Goal: Task Accomplishment & Management: Use online tool/utility

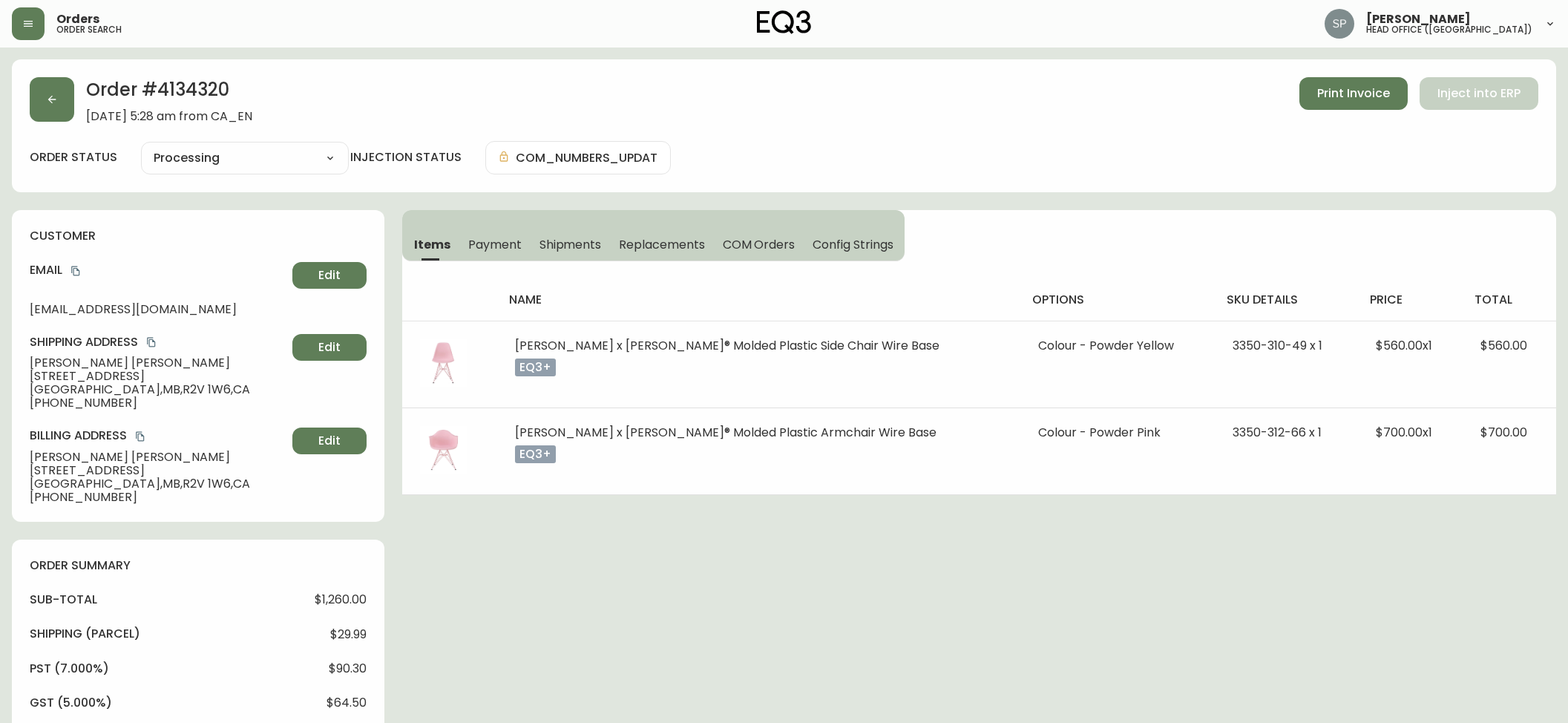
click at [69, 111] on button "button" at bounding box center [52, 99] width 44 height 44
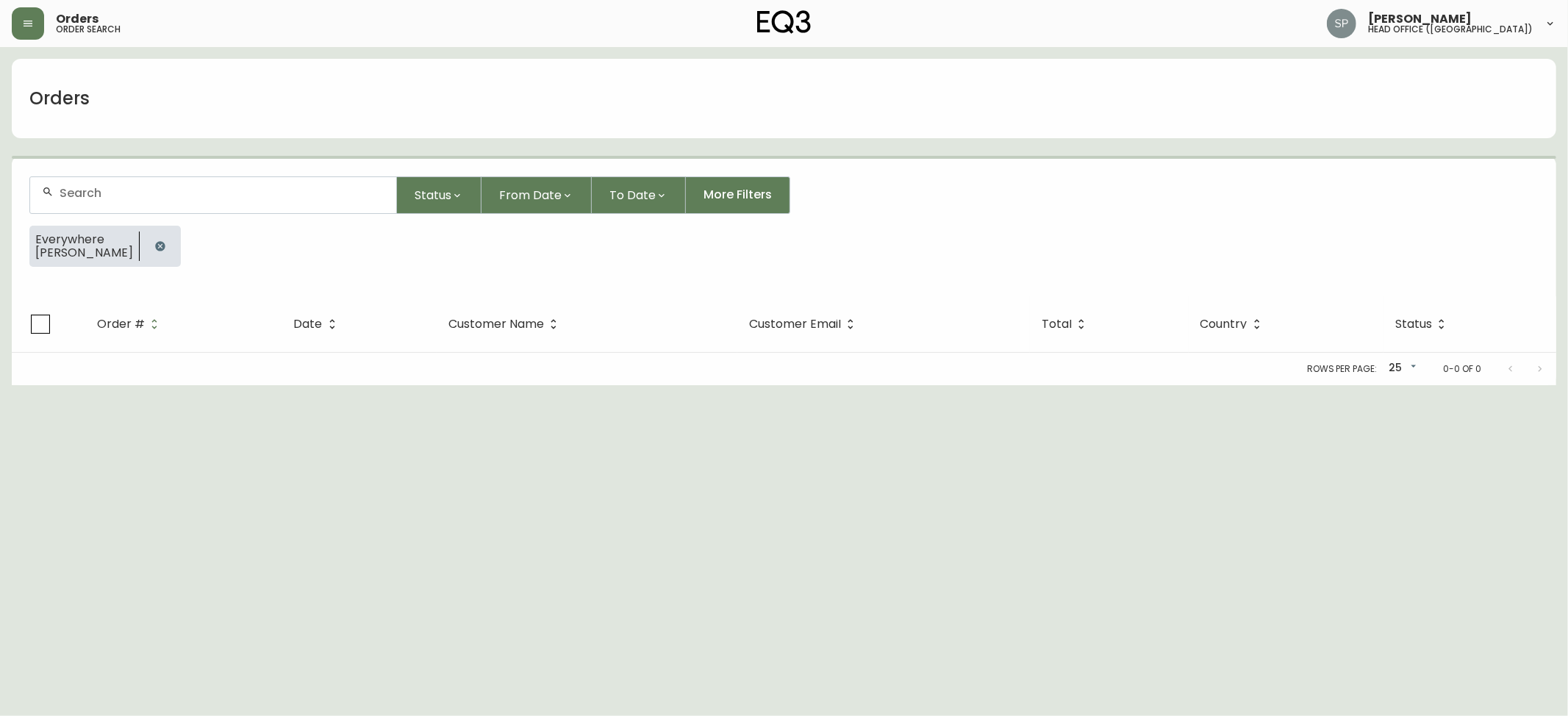
click at [150, 183] on div at bounding box center [213, 195] width 366 height 36
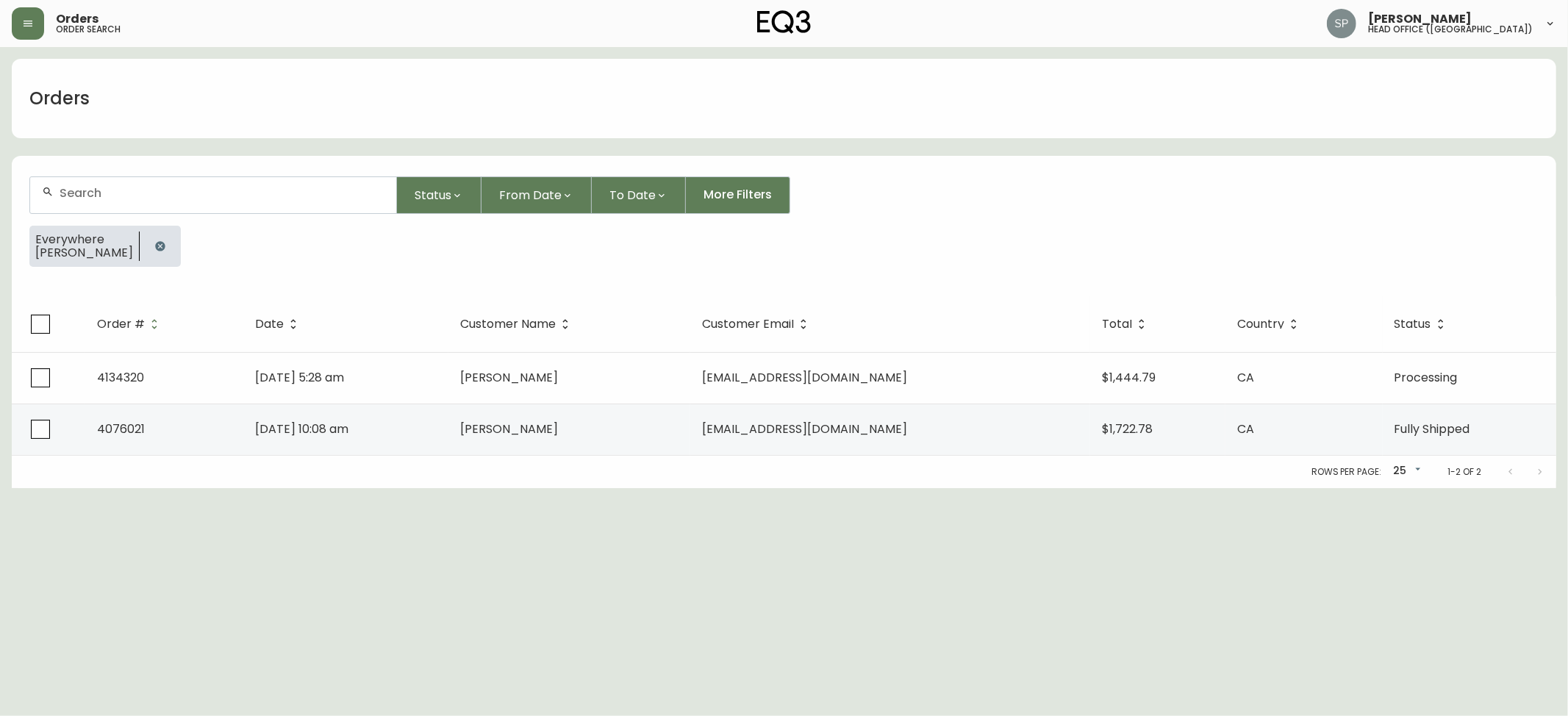
paste input "4133894"
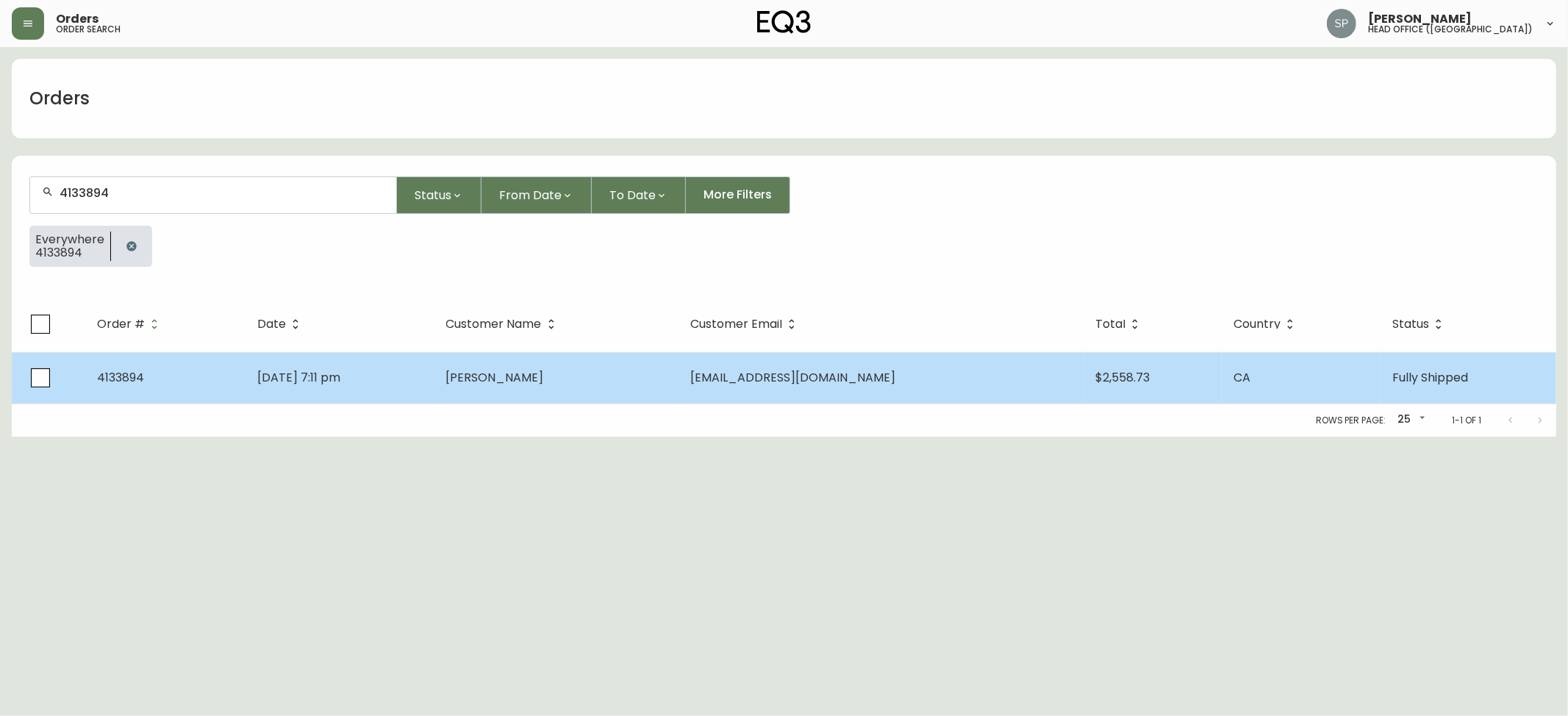
type input "4133894"
click at [435, 369] on td "[DATE] 7:11 pm" at bounding box center [340, 378] width 189 height 51
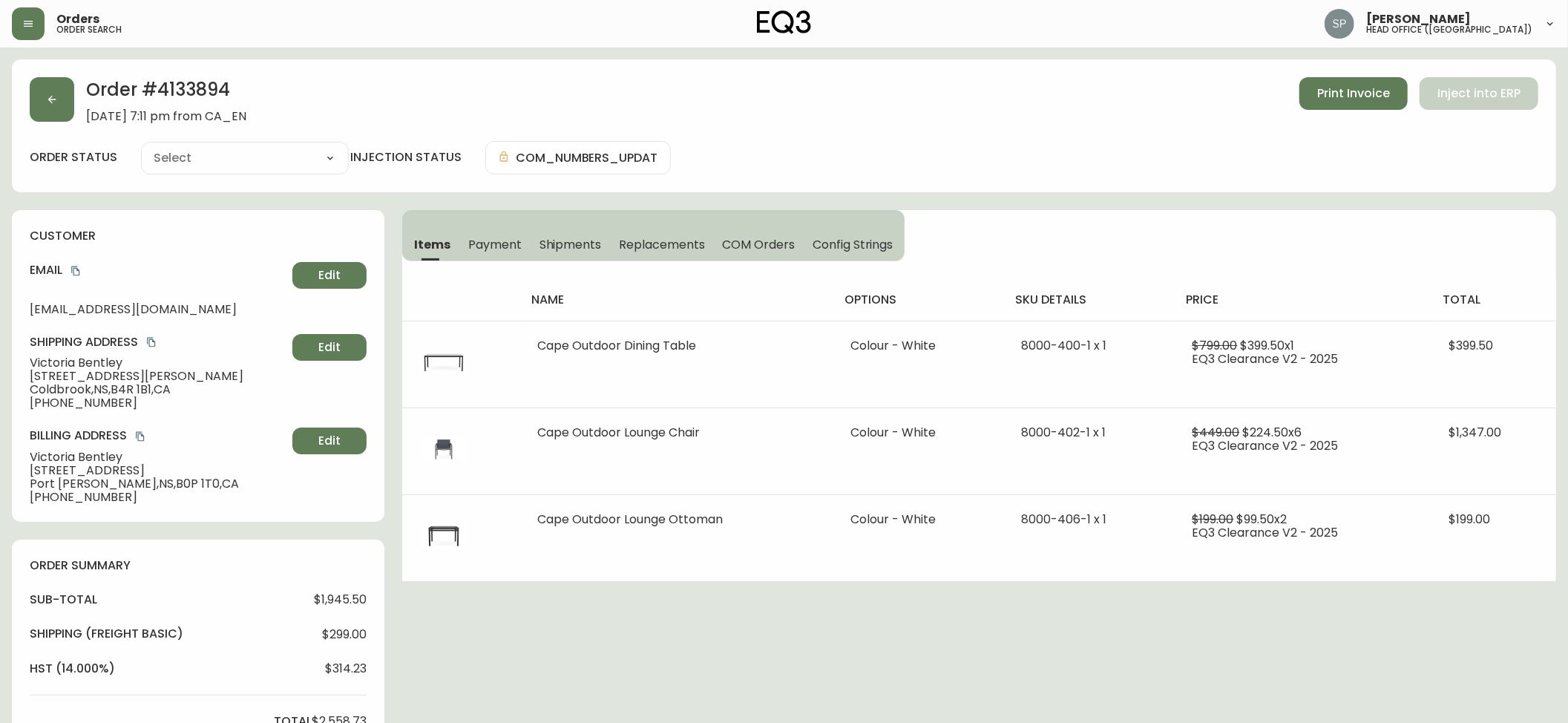
type input "Fully Shipped"
select select "FULLY_SHIPPED"
click at [59, 122] on div "Order # 4133894 [DATE] 7:11 pm from CA_EN Print Invoice Inject into ERP" at bounding box center [784, 100] width 1509 height 46
click at [57, 107] on button "button" at bounding box center [52, 99] width 44 height 44
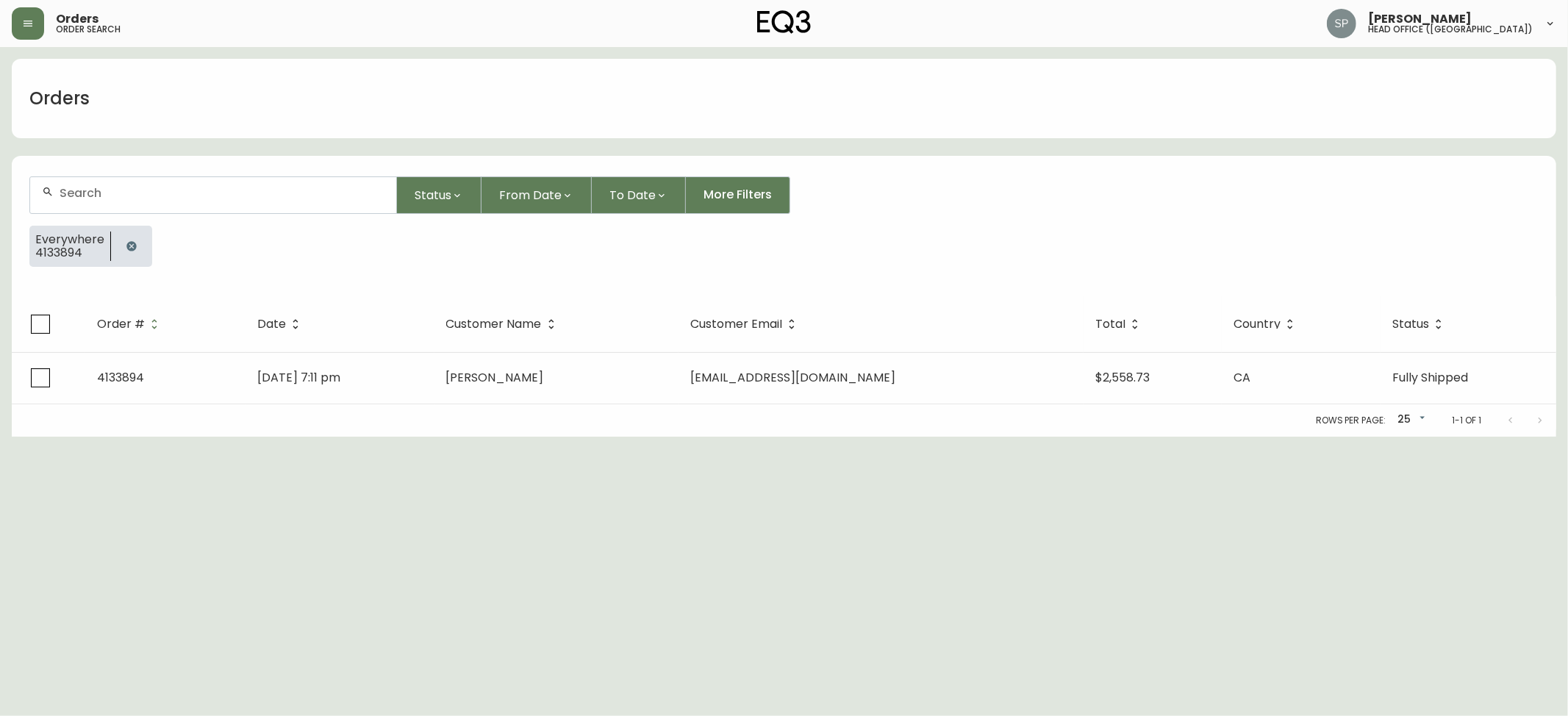
click at [159, 186] on input "text" at bounding box center [221, 193] width 325 height 14
click at [199, 212] on div "413" at bounding box center [213, 195] width 366 height 36
click at [198, 210] on div "413" at bounding box center [213, 195] width 366 height 36
paste input "3909"
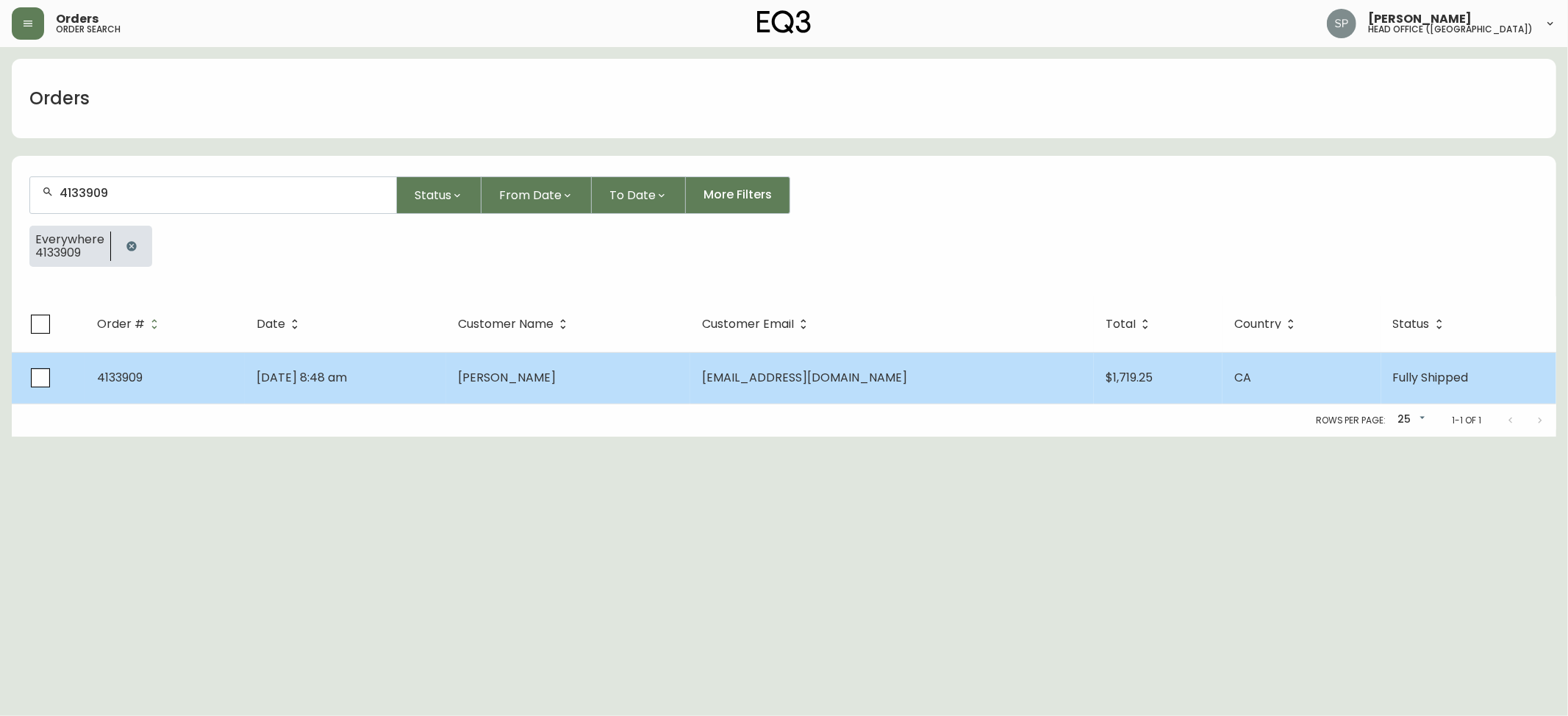
type input "4133909"
click at [438, 391] on td "[DATE] 8:48 am" at bounding box center [346, 378] width 202 height 51
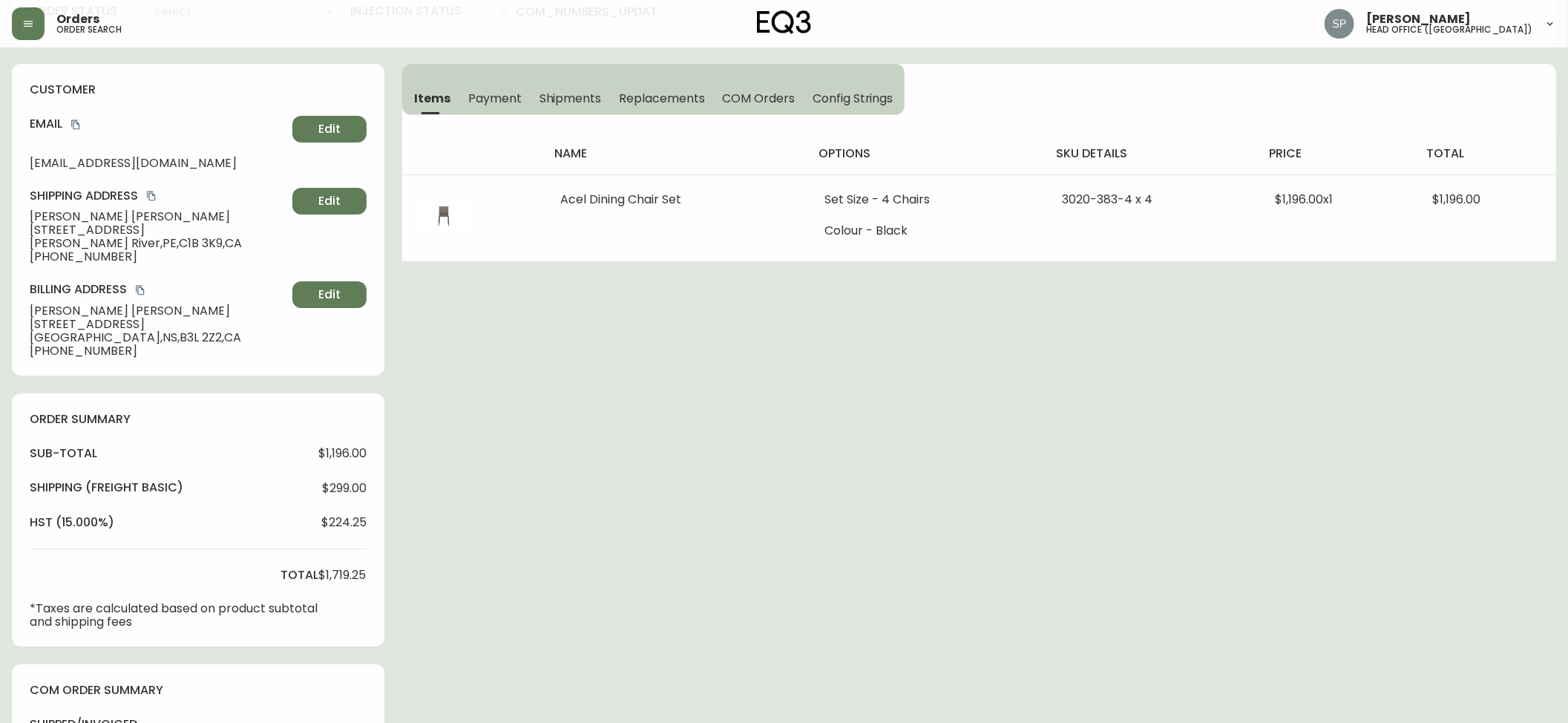
type input "Fully Shipped"
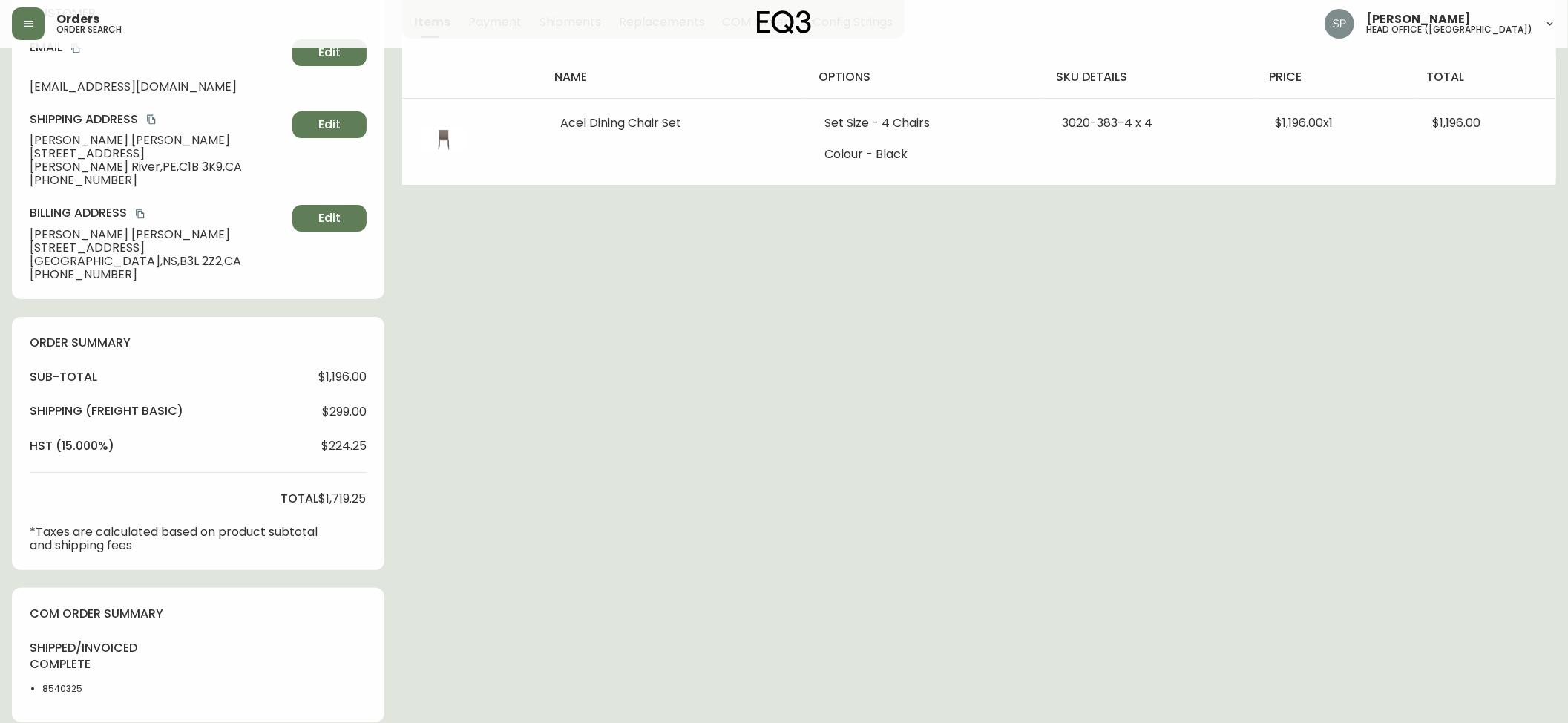
select select "FULLY_SHIPPED"
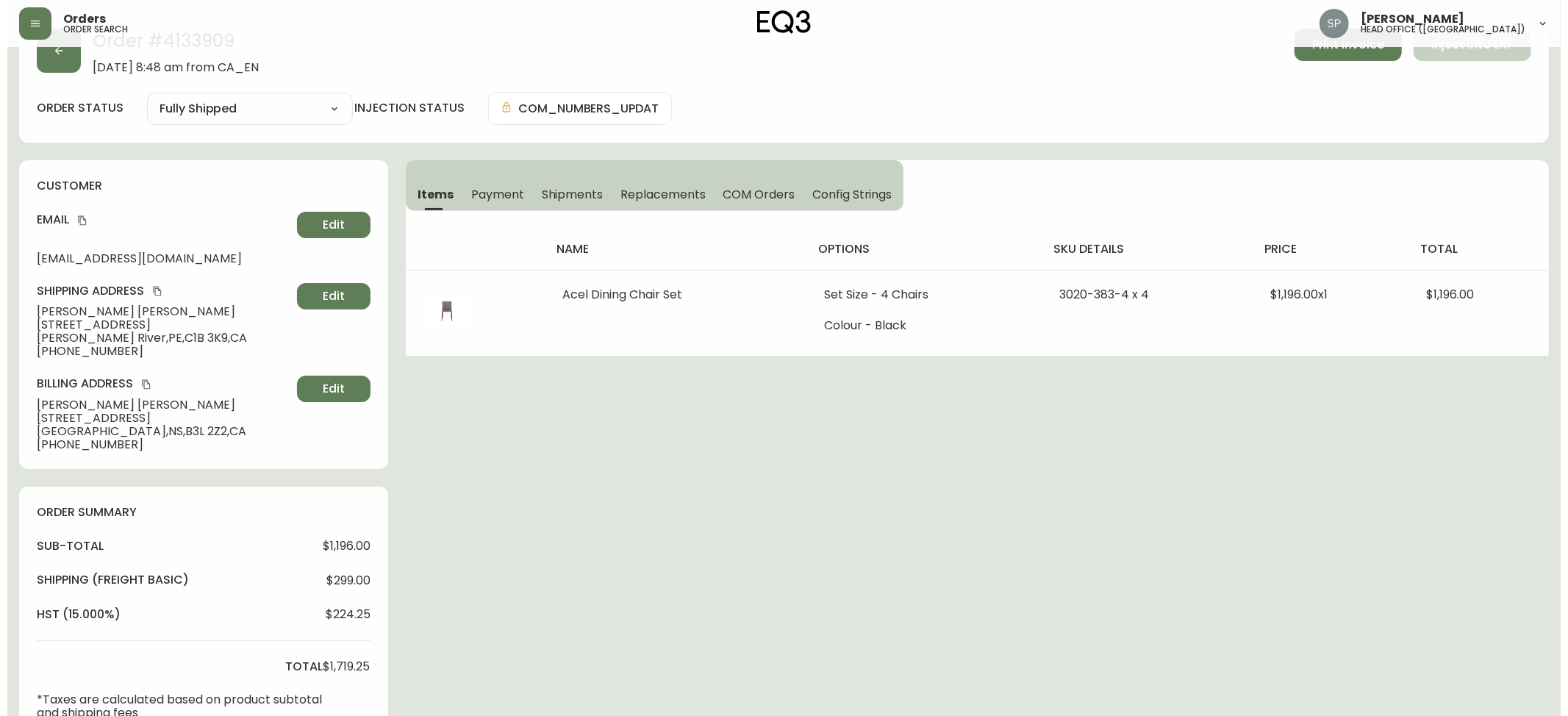
scroll to position [47, 0]
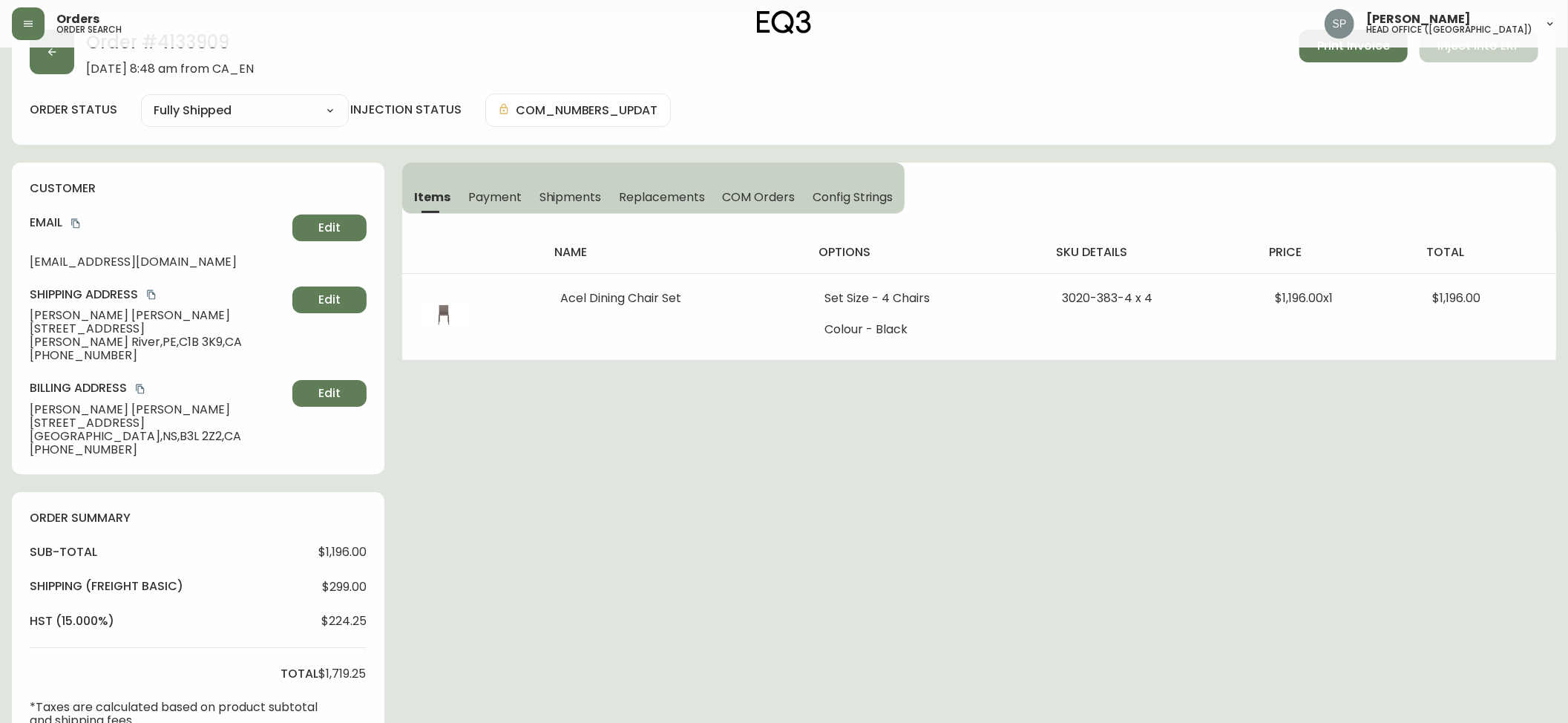
click at [153, 342] on span "[PERSON_NAME] River , [GEOGRAPHIC_DATA] , C1B 3K9 , [GEOGRAPHIC_DATA]" at bounding box center [158, 342] width 257 height 13
copy span "C1B"
click at [35, 25] on button "button" at bounding box center [28, 24] width 33 height 33
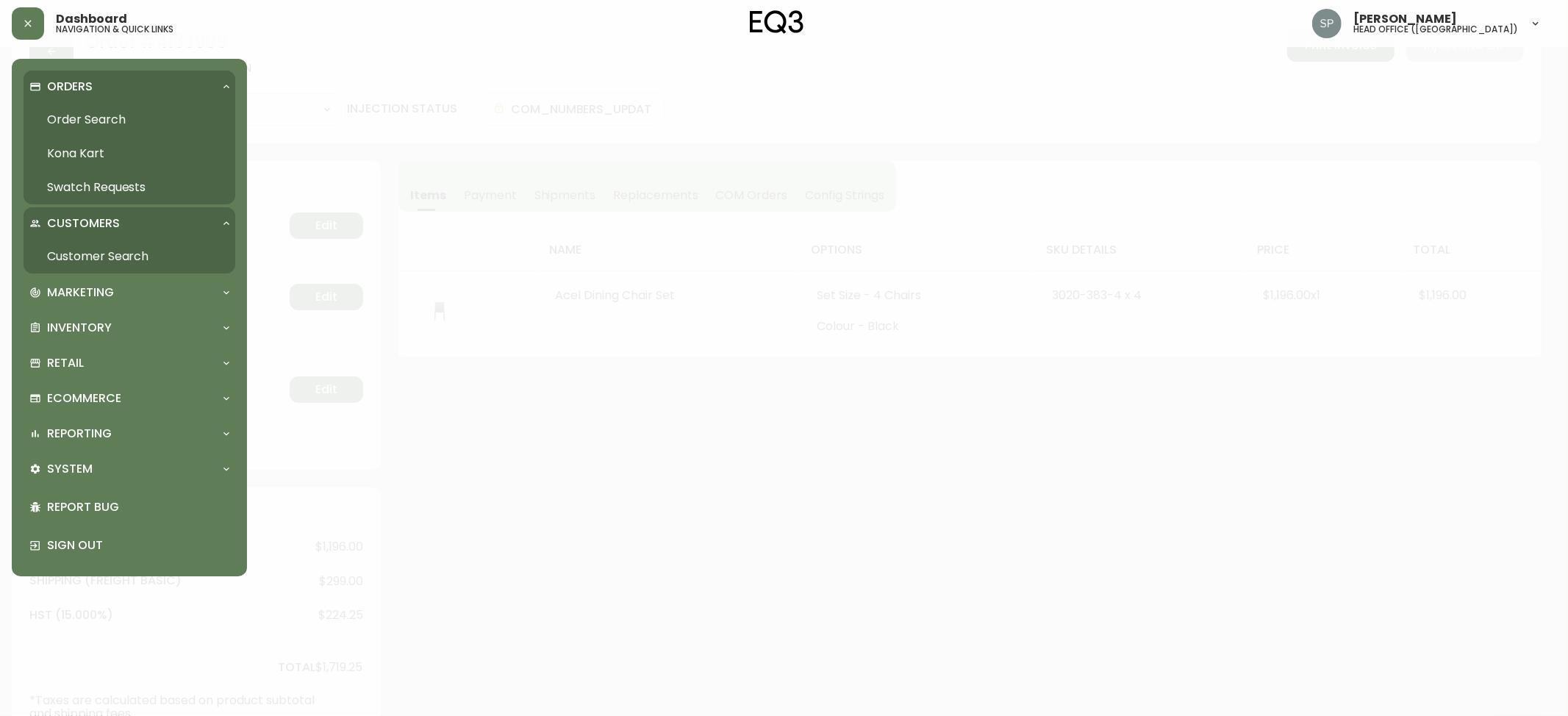
scroll to position [48, 0]
click at [104, 465] on div "System" at bounding box center [122, 469] width 186 height 16
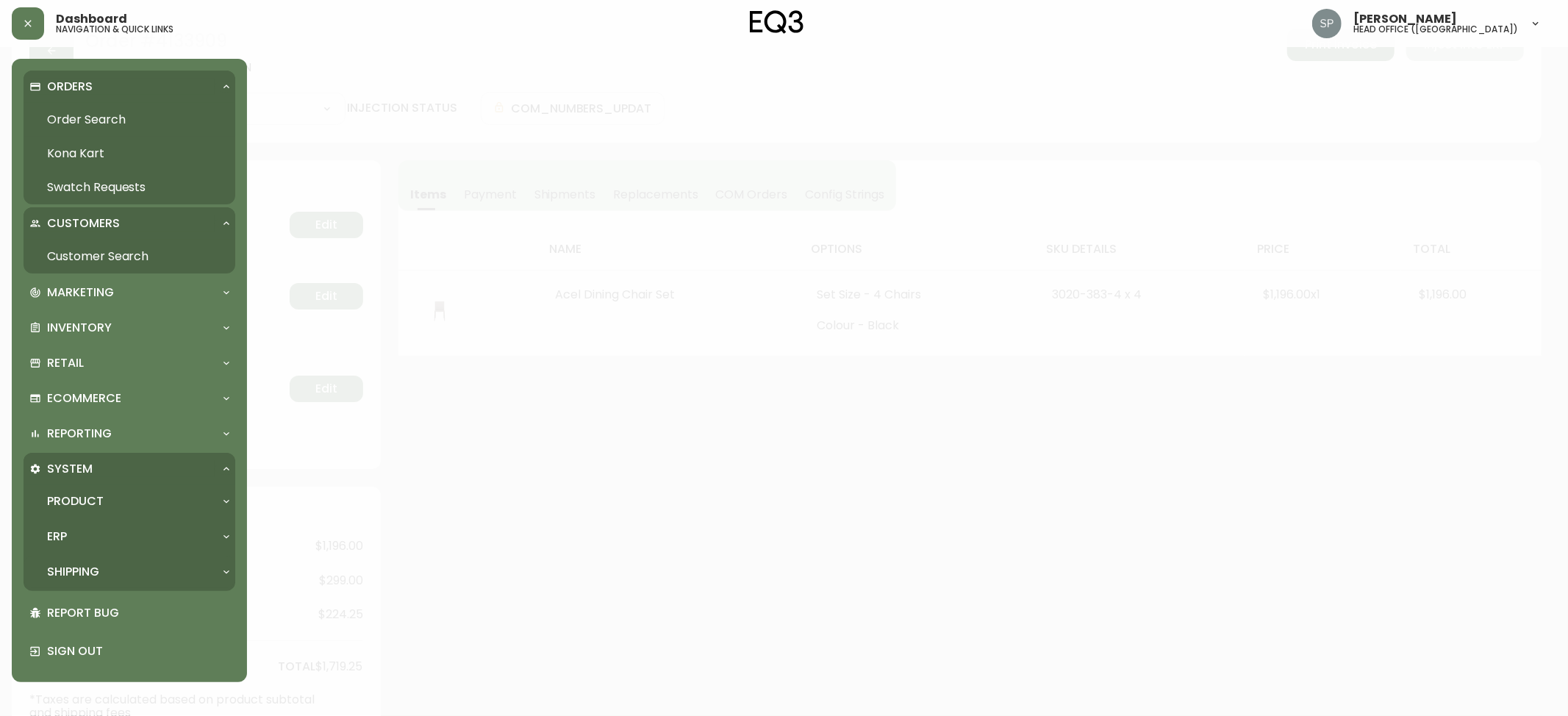
click at [112, 564] on div "Shipping" at bounding box center [122, 572] width 186 height 16
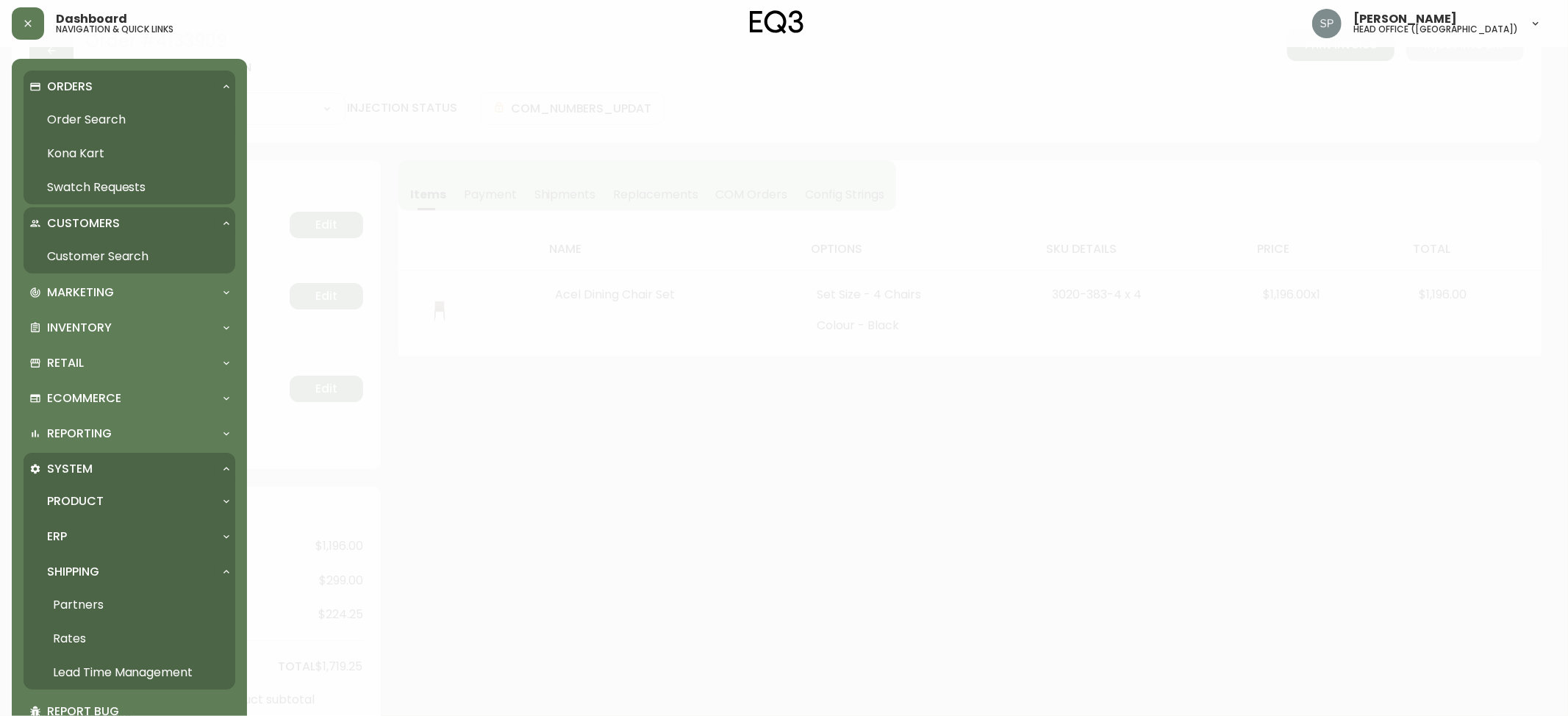
click at [103, 631] on link "Rates" at bounding box center [129, 639] width 212 height 34
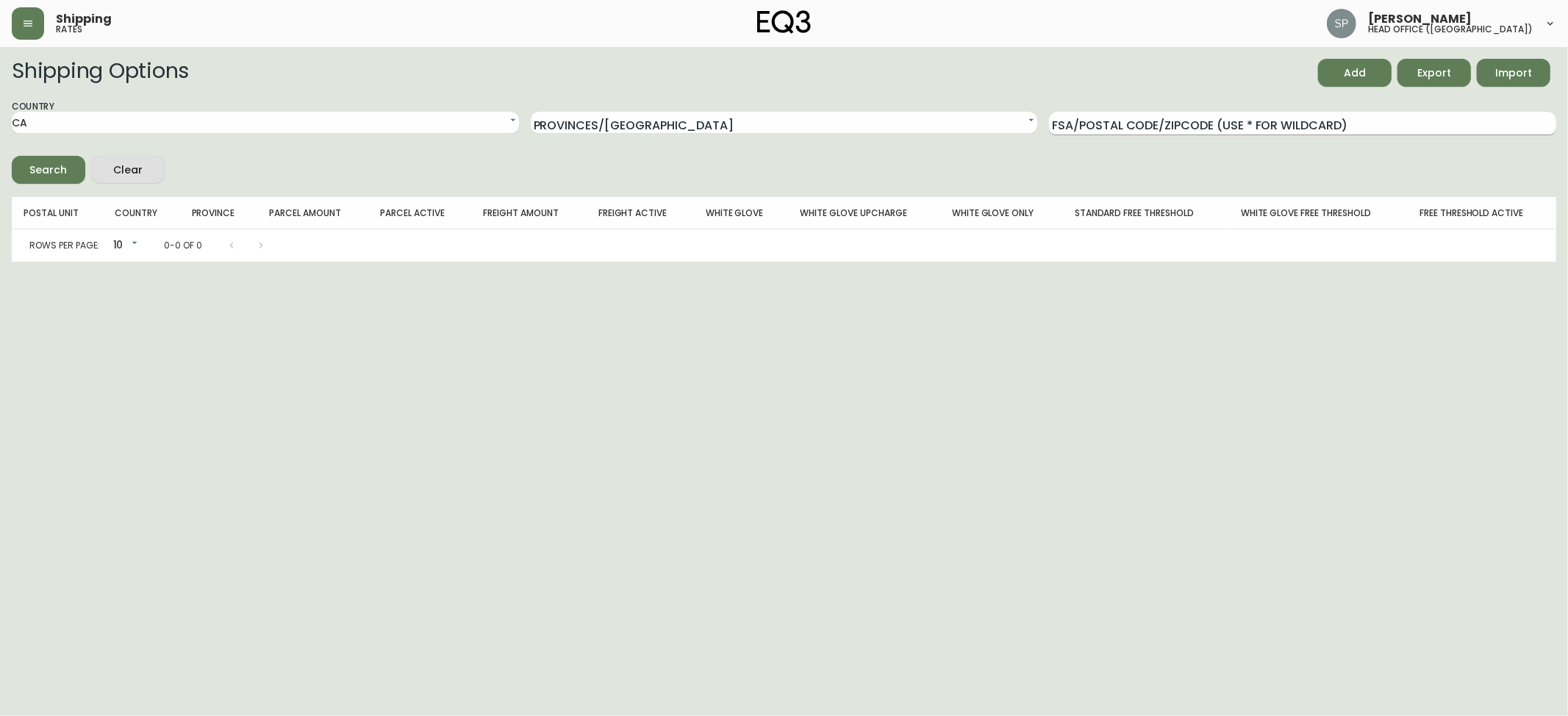
click at [1210, 122] on input "FSA/Postal Code/Zipcode (use * for wildcard)" at bounding box center [1302, 123] width 507 height 24
paste input "C1B"
type input "C1B"
click at [11, 156] on button "Search" at bounding box center [48, 170] width 73 height 28
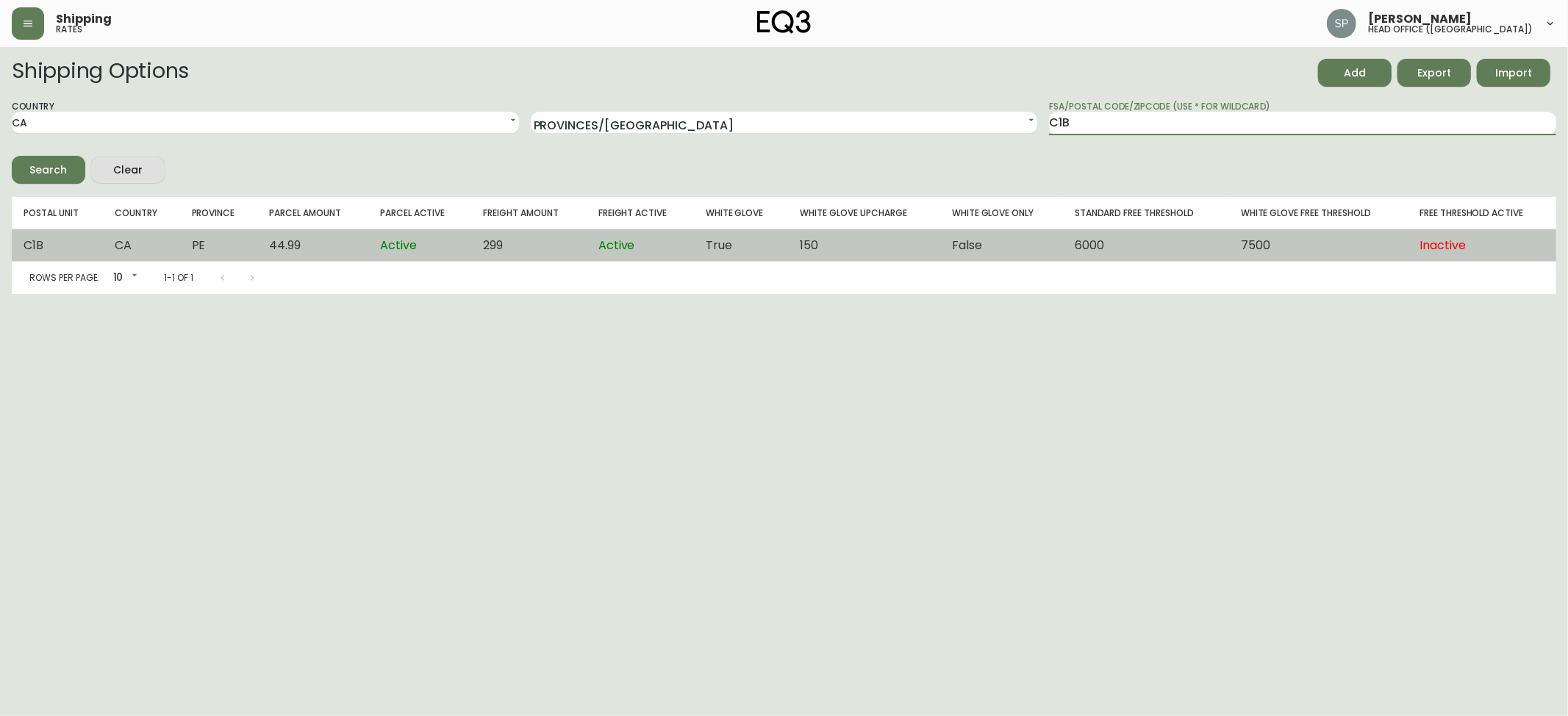
click at [351, 240] on td "44.99" at bounding box center [312, 246] width 111 height 33
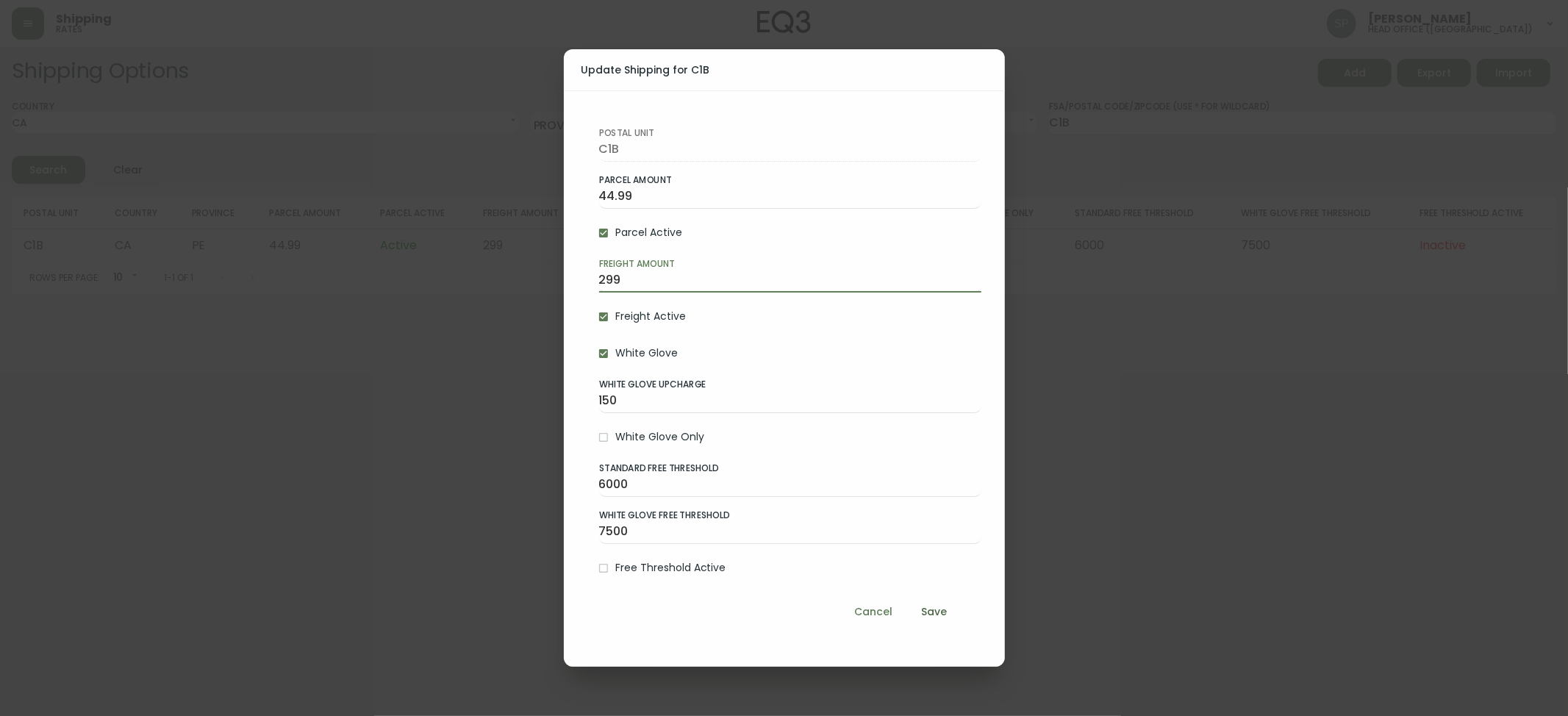
drag, startPoint x: 675, startPoint y: 280, endPoint x: 476, endPoint y: 283, distance: 199.0
click at [476, 283] on div "Update Shipping for C1B Postal Unit C1B Parcel Amount 44.99 Parcel Active Freig…" at bounding box center [784, 358] width 1568 height 716
type input "399"
click at [944, 609] on span "Save" at bounding box center [934, 612] width 35 height 19
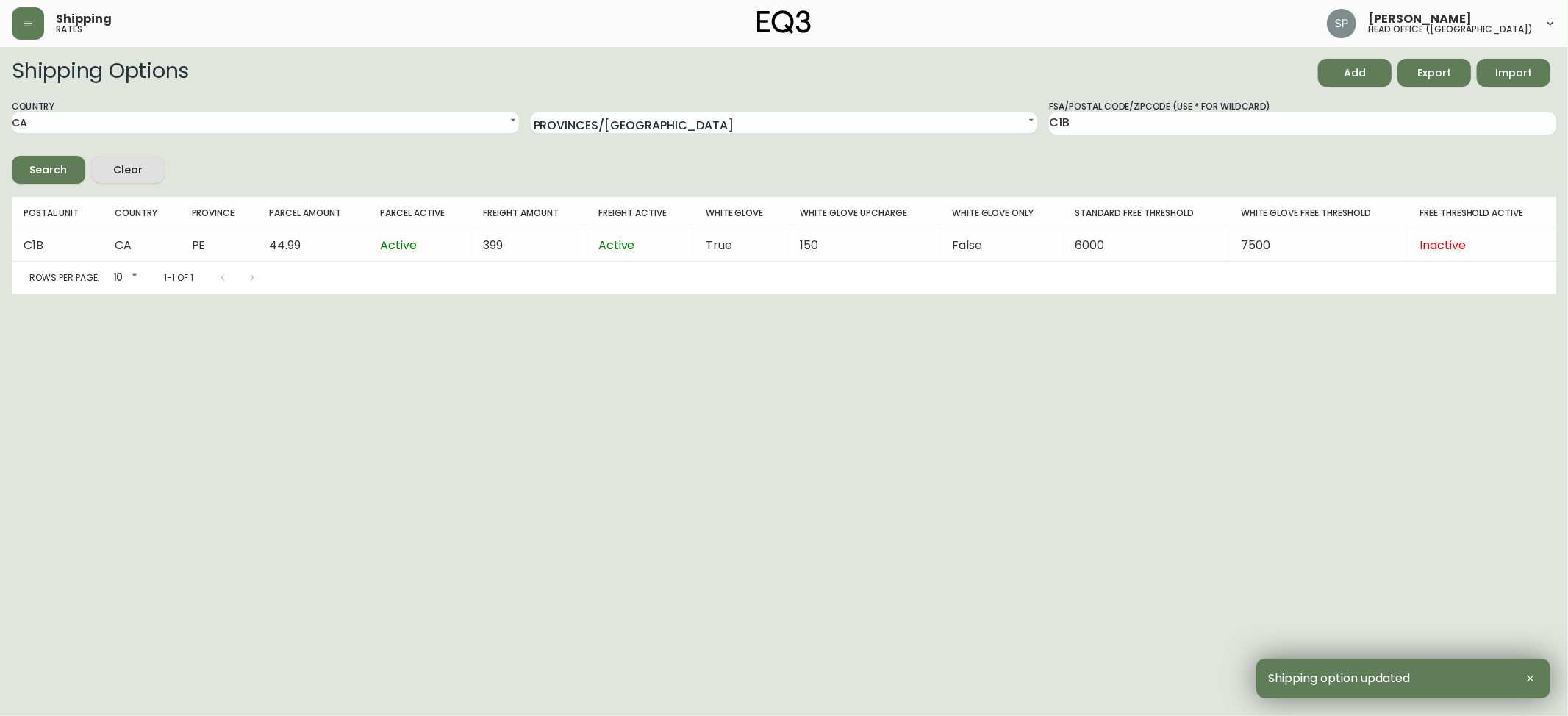
click at [434, 294] on html "Shipping rates [PERSON_NAME] head office ([GEOGRAPHIC_DATA]) Shipping Options A…" at bounding box center [784, 146] width 1568 height 294
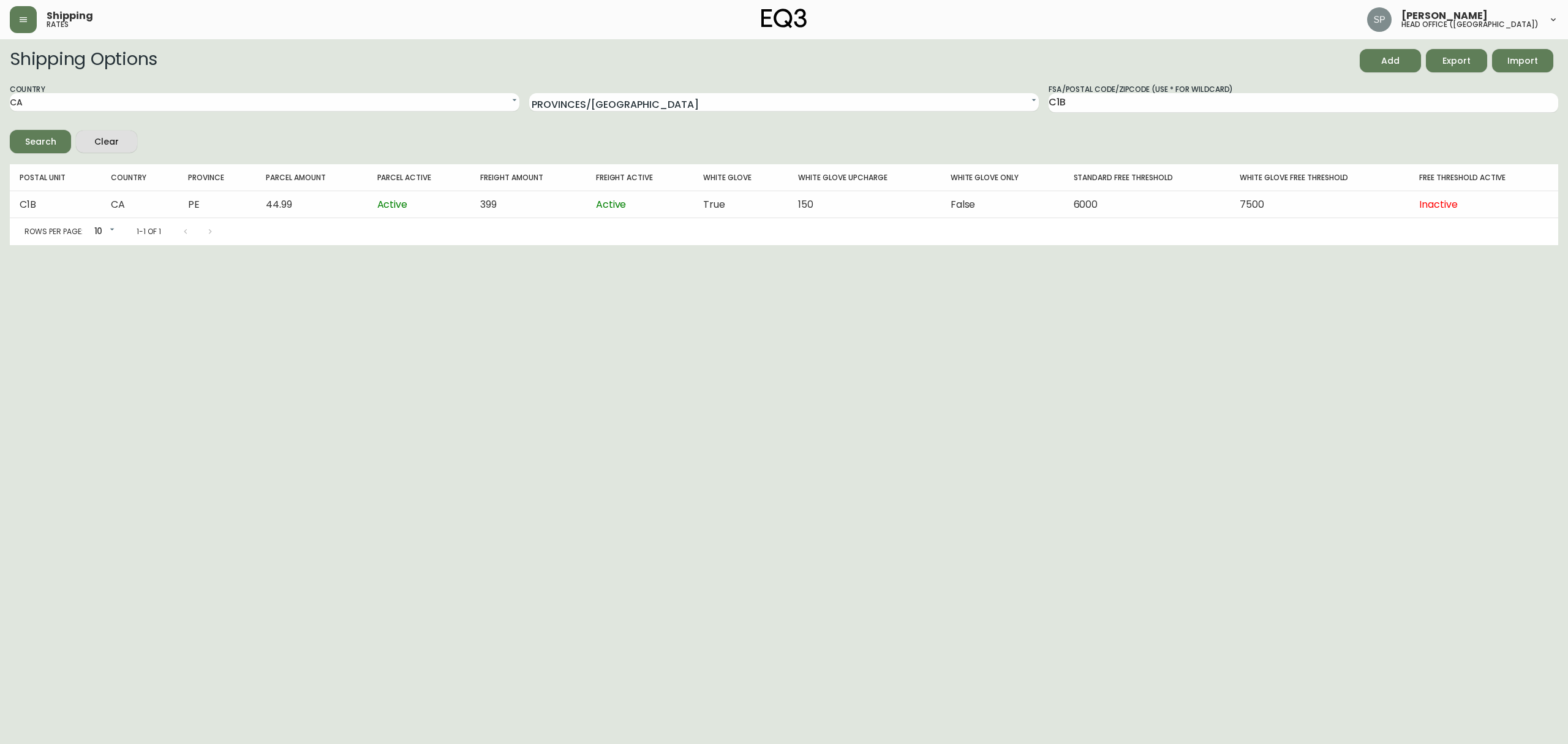
click at [33, 3] on div "Shipping rates [PERSON_NAME] head office ([GEOGRAPHIC_DATA])" at bounding box center [784, 20] width 1548 height 39
click at [23, 18] on icon "button" at bounding box center [23, 20] width 9 height 9
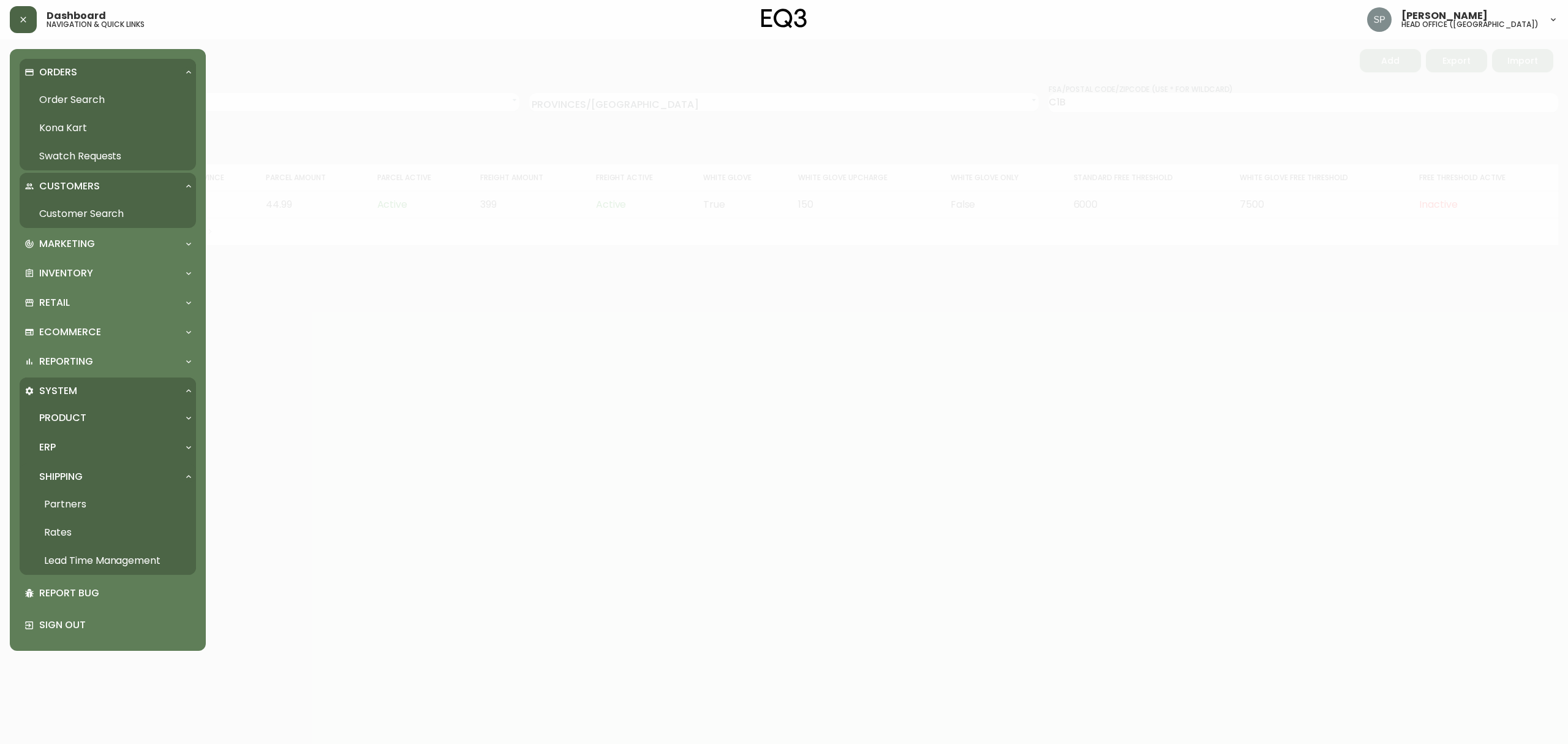
click at [52, 94] on link "Order Search" at bounding box center [108, 100] width 176 height 28
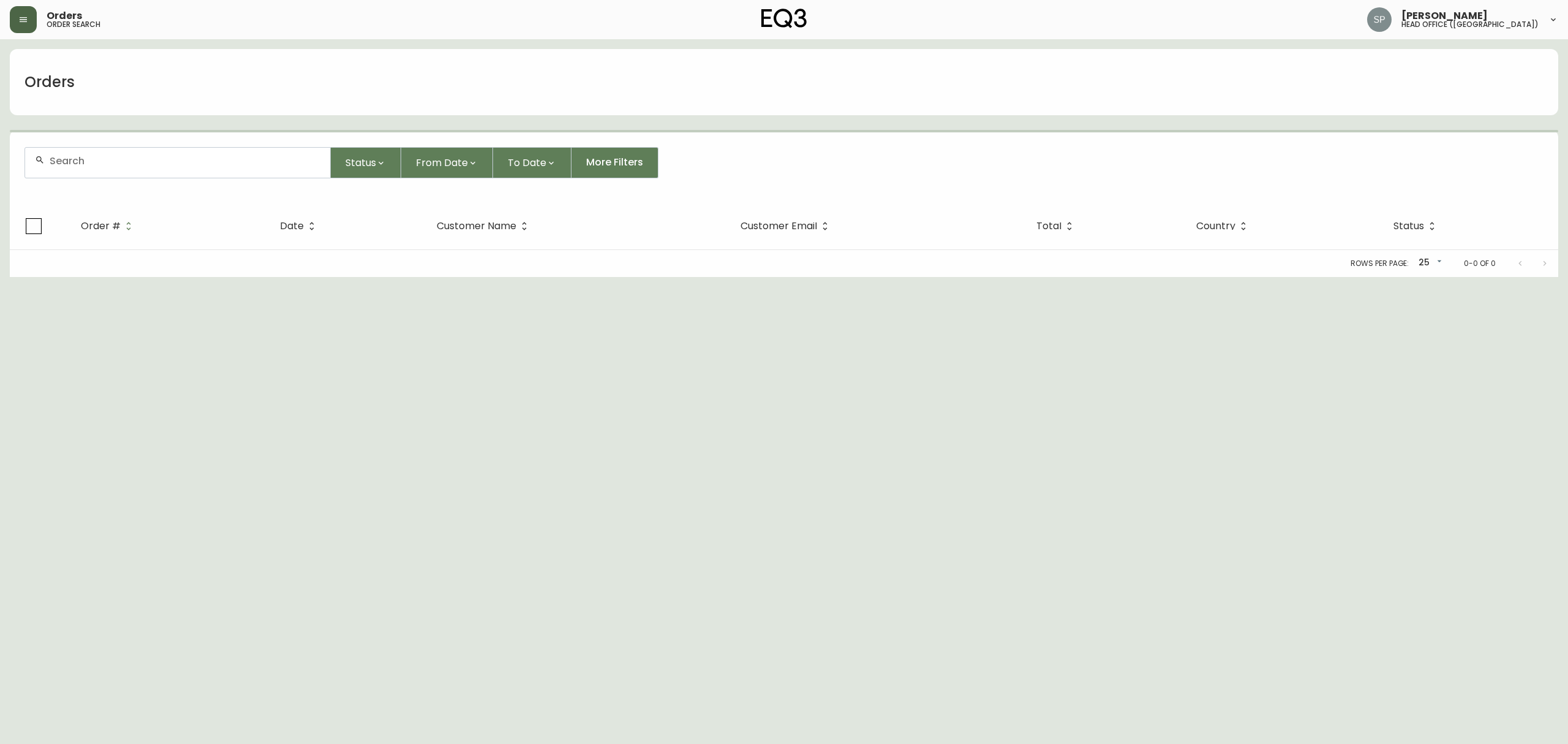
click at [117, 155] on input "text" at bounding box center [184, 161] width 270 height 12
paste input "4002046"
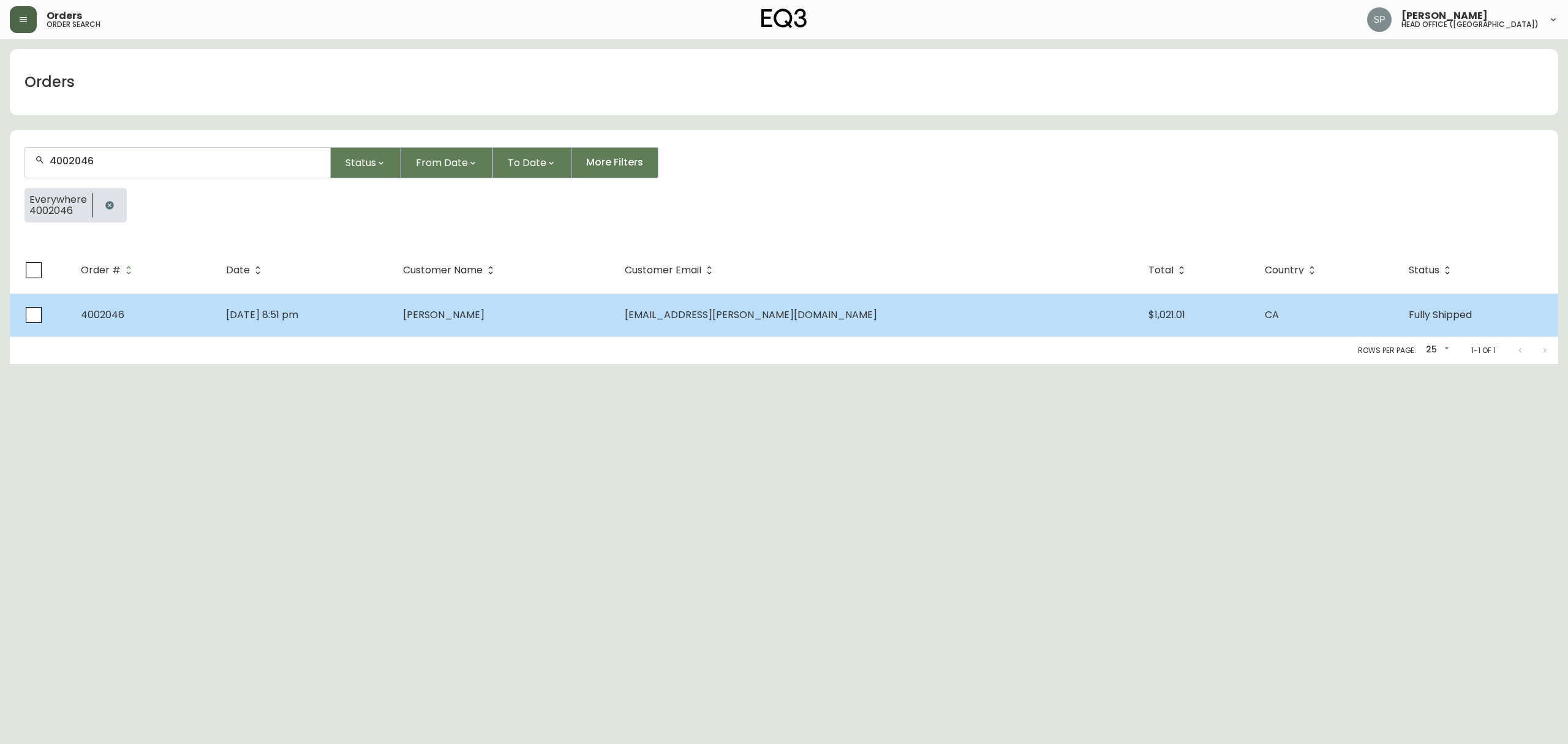
type input "4002046"
click at [485, 312] on span "[PERSON_NAME]" at bounding box center [443, 315] width 81 height 14
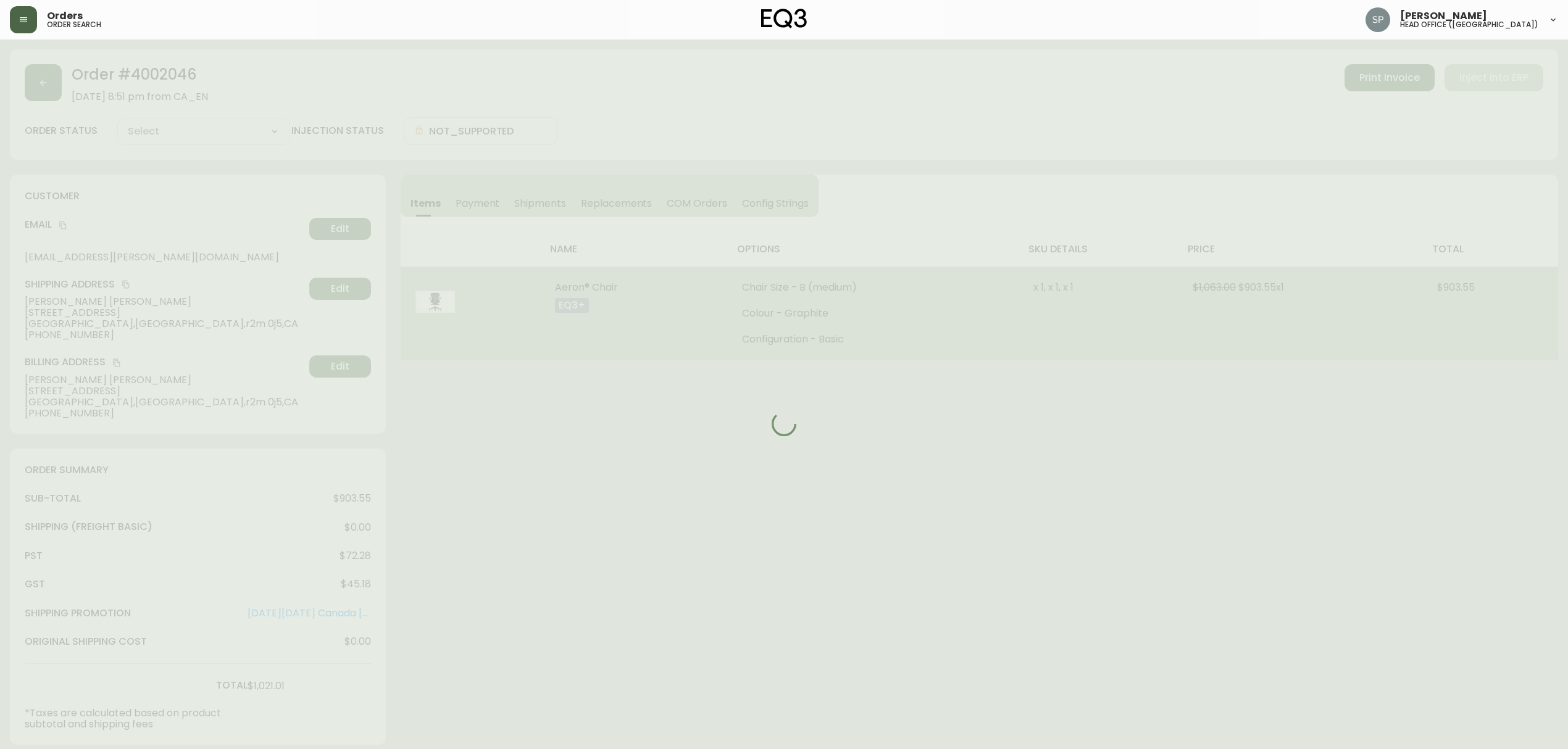
type input "Fully Shipped"
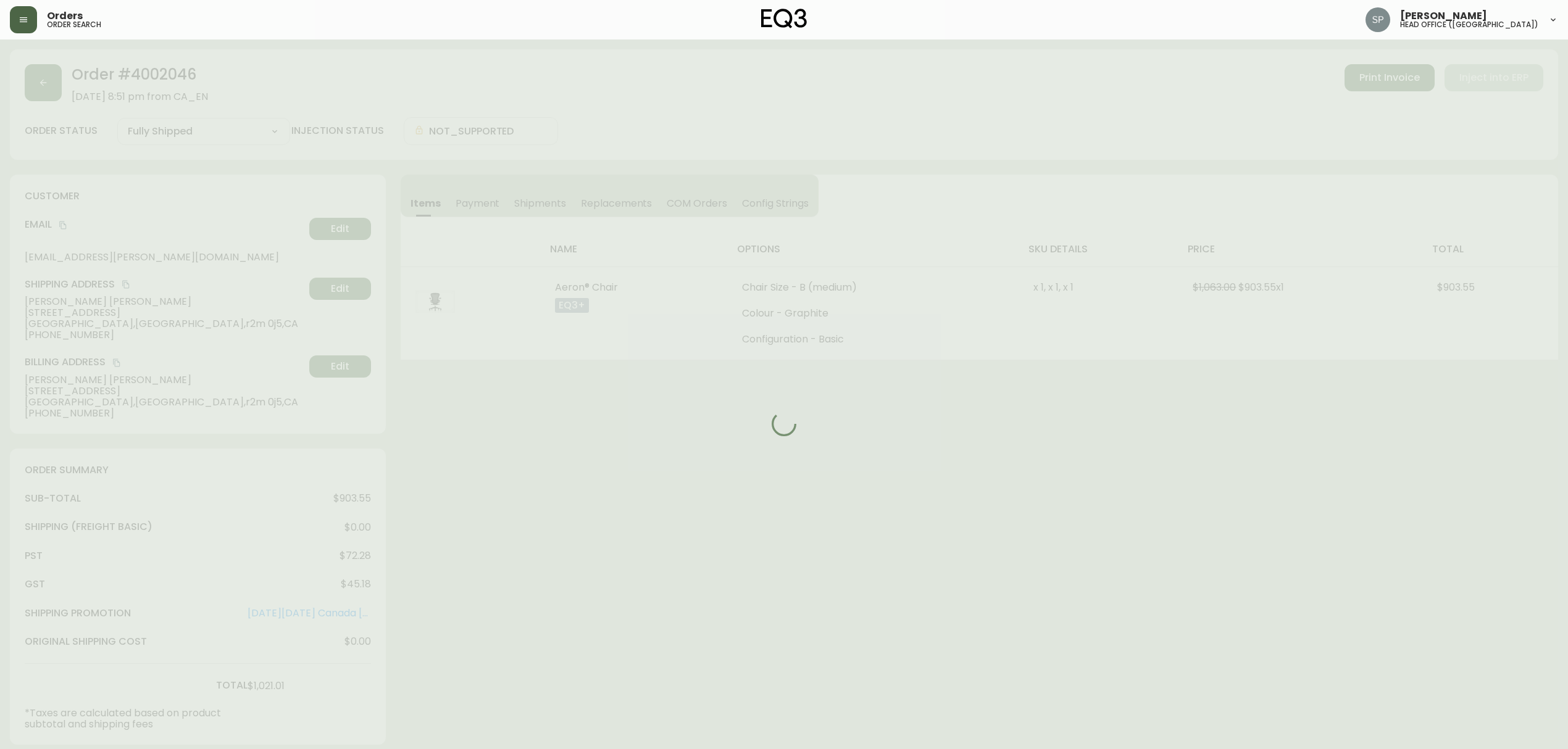
select select "FULLY_SHIPPED"
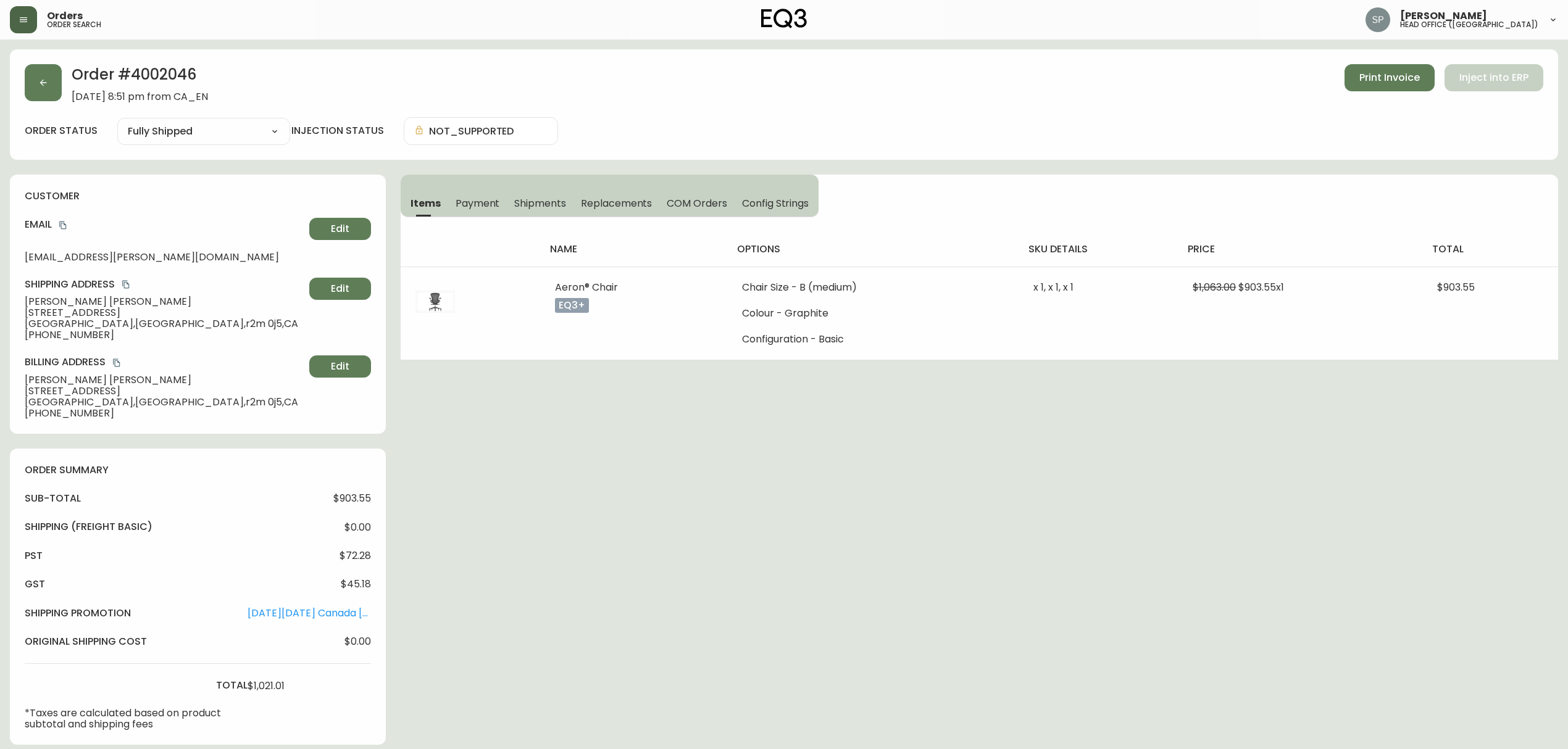
click at [563, 200] on span "Shipments" at bounding box center [540, 203] width 52 height 13
